Goal: Transaction & Acquisition: Obtain resource

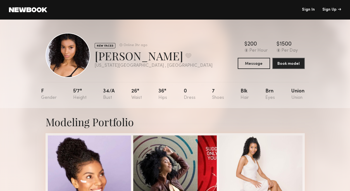
click at [33, 9] on link at bounding box center [28, 9] width 38 height 5
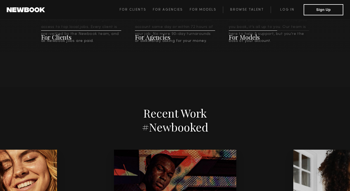
scroll to position [1174, 0]
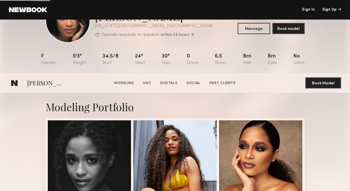
scroll to position [150, 0]
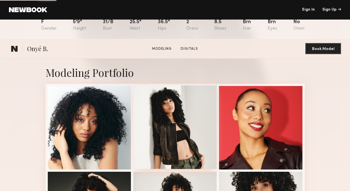
scroll to position [120, 0]
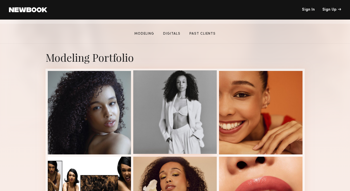
scroll to position [115, 0]
